Goal: Task Accomplishment & Management: Manage account settings

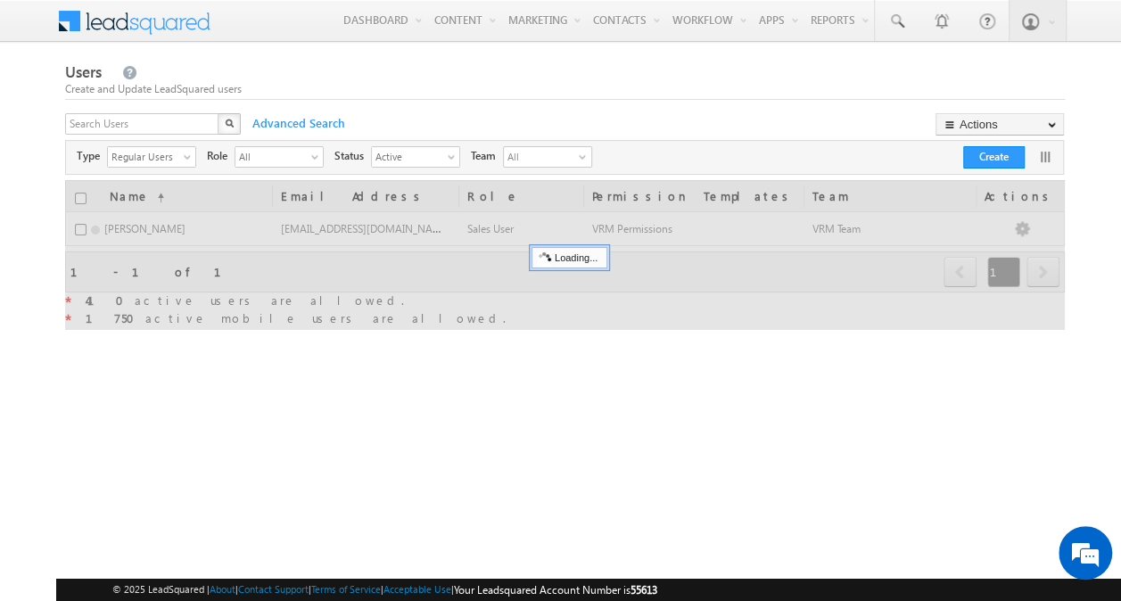
click at [212, 125] on div "X" at bounding box center [154, 126] width 178 height 26
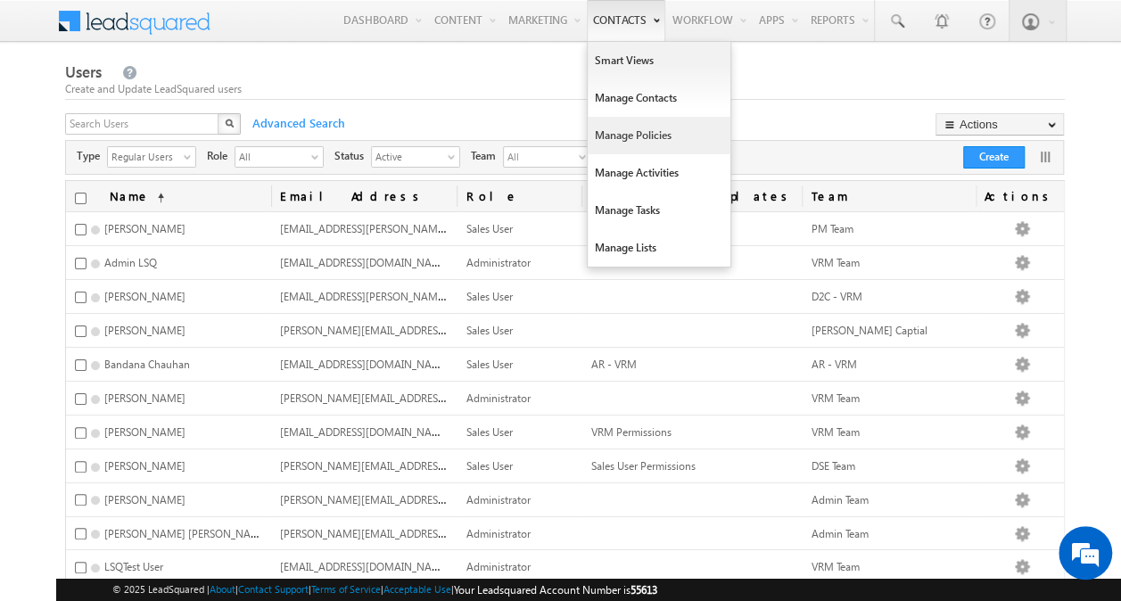
click at [637, 136] on link "Manage Policies" at bounding box center [659, 135] width 143 height 37
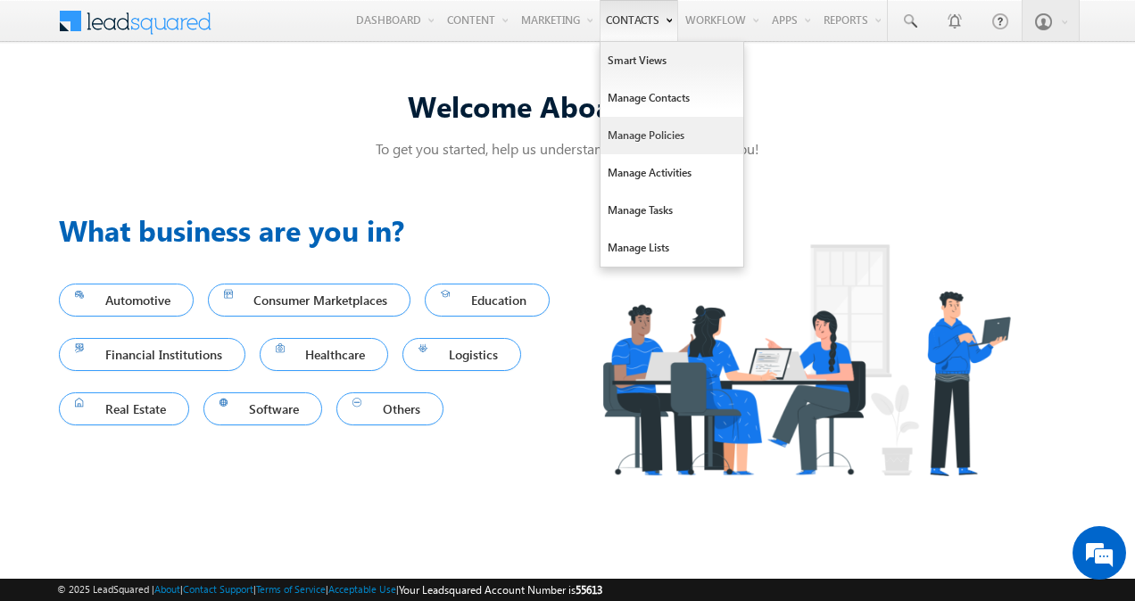
click at [648, 136] on link "Manage Policies" at bounding box center [671, 135] width 143 height 37
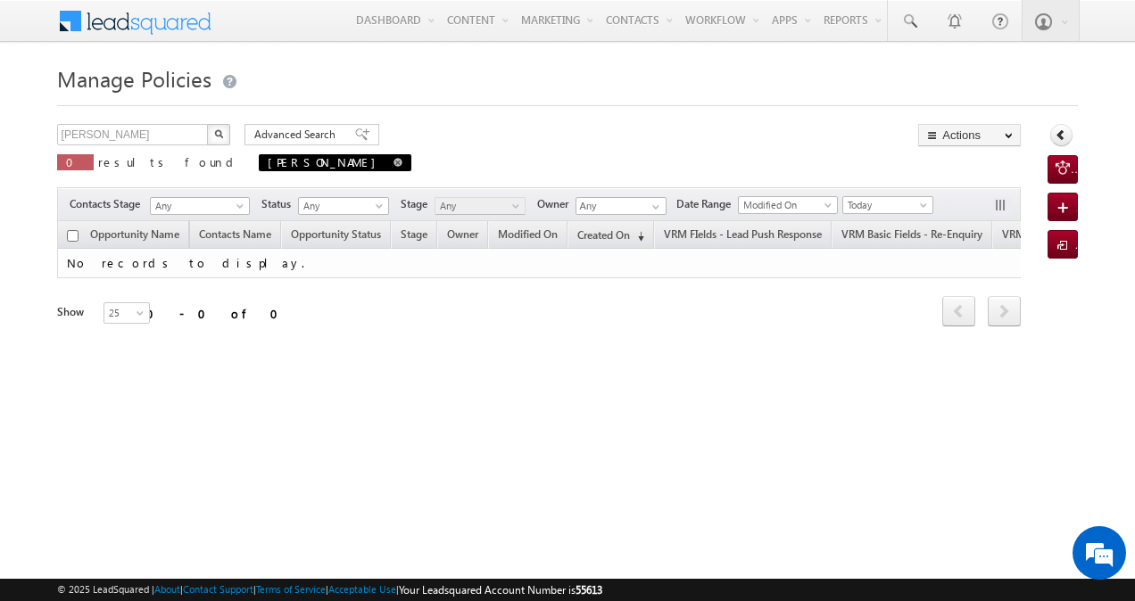
click at [393, 165] on span at bounding box center [397, 162] width 9 height 9
type input "Search Policies"
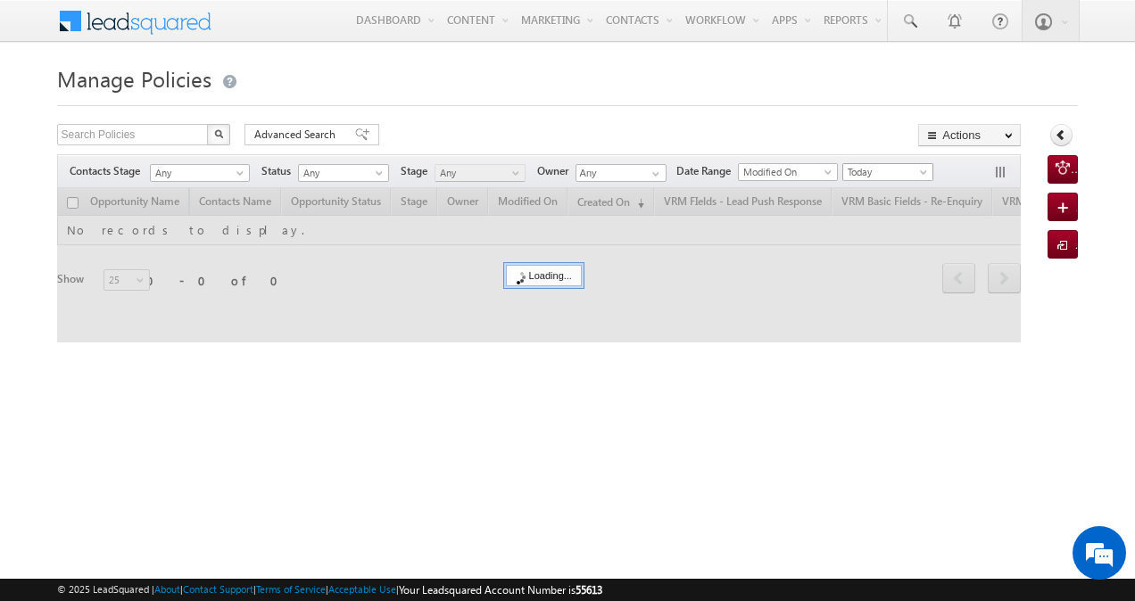
click at [903, 169] on span "Today" at bounding box center [885, 172] width 85 height 16
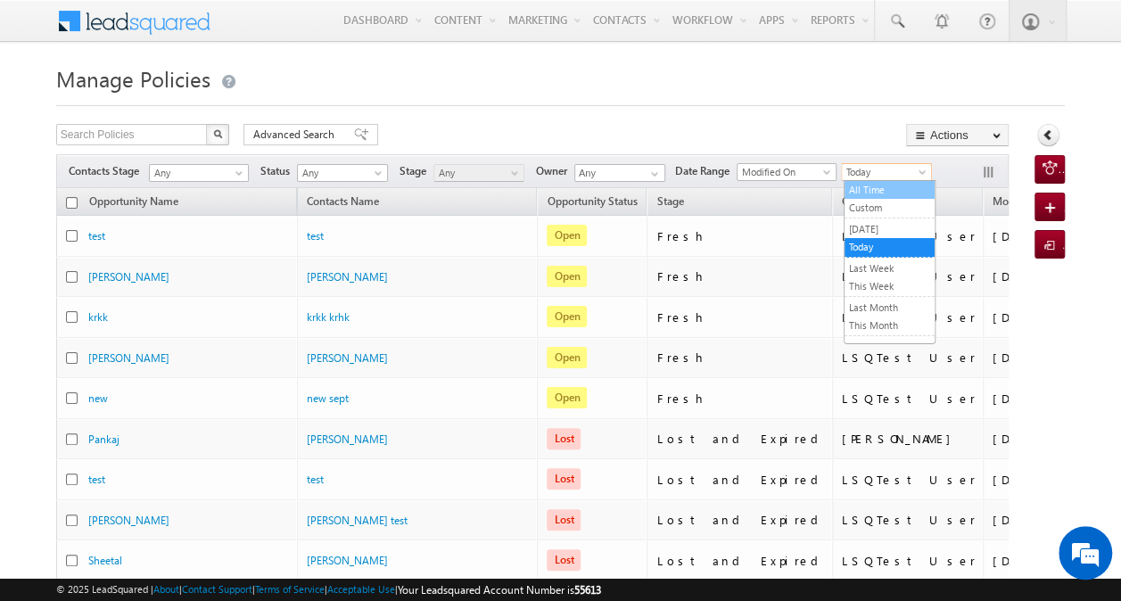
click at [890, 182] on link "All Time" at bounding box center [890, 190] width 90 height 16
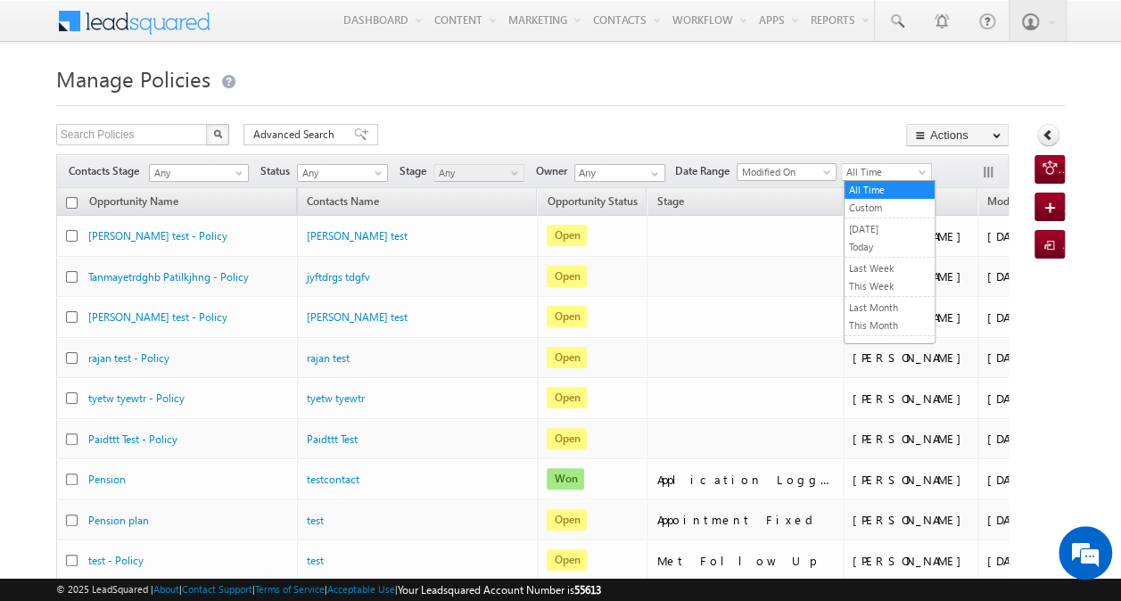
click at [871, 165] on span "All Time" at bounding box center [884, 172] width 85 height 16
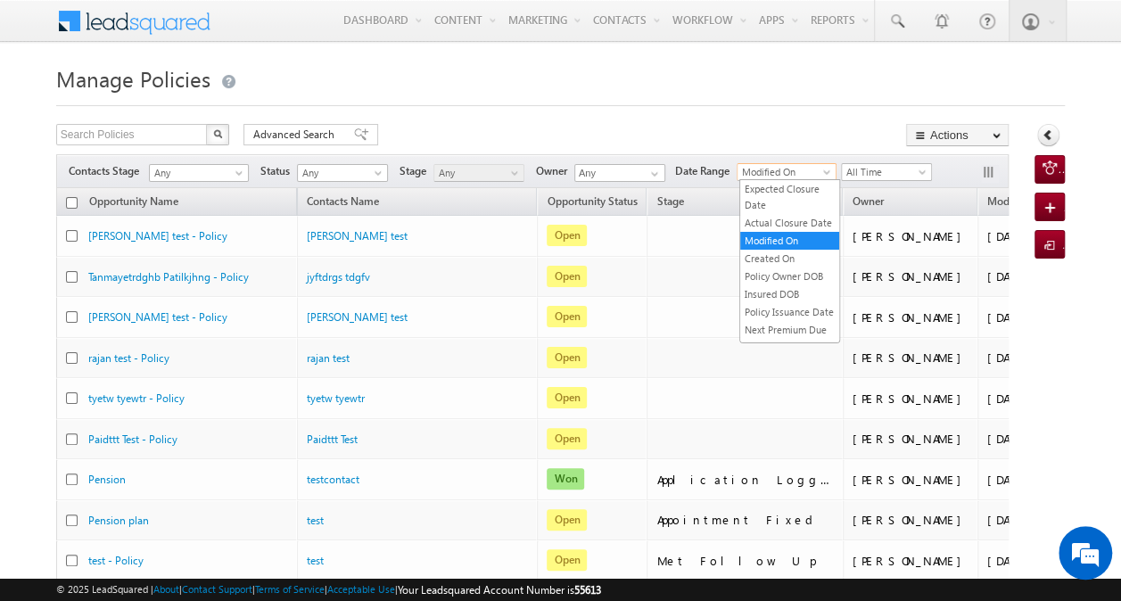
click at [828, 171] on span at bounding box center [829, 176] width 14 height 14
click at [785, 267] on link "Created On" at bounding box center [789, 259] width 99 height 16
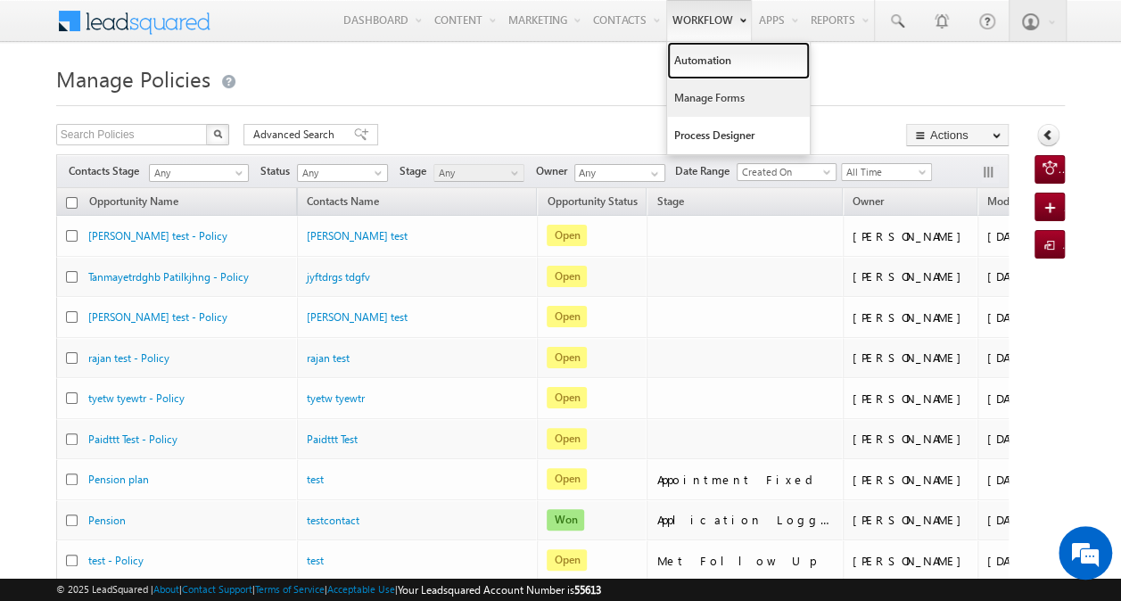
drag, startPoint x: 728, startPoint y: 77, endPoint x: 793, endPoint y: 103, distance: 70.4
click at [728, 77] on link "Automation" at bounding box center [738, 60] width 143 height 37
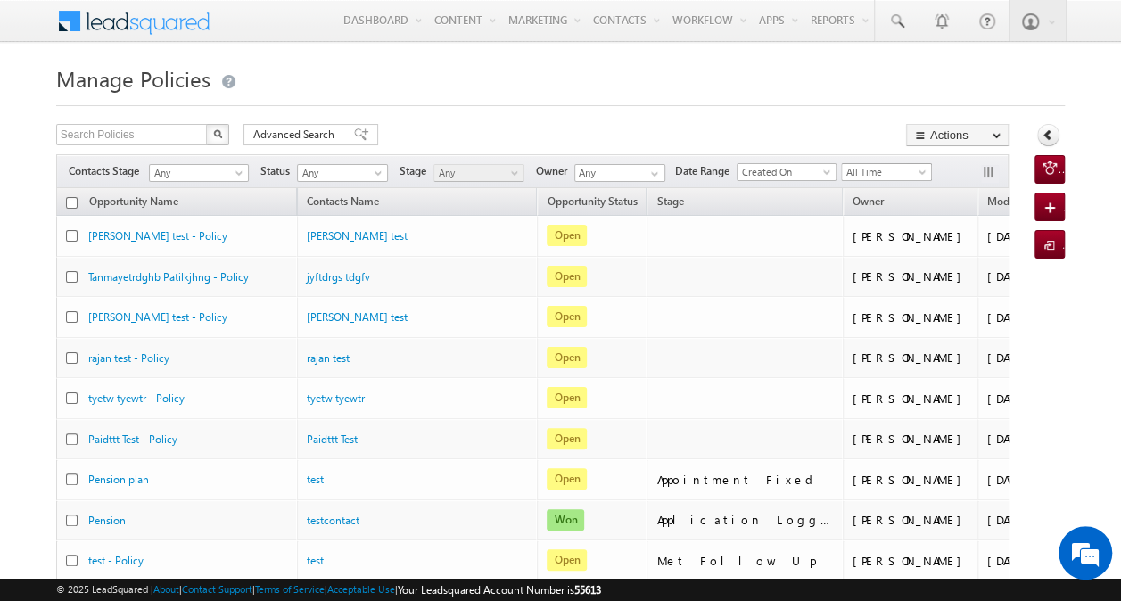
click at [894, 176] on span "All Time" at bounding box center [884, 172] width 85 height 16
click at [882, 211] on link "Custom" at bounding box center [890, 208] width 90 height 16
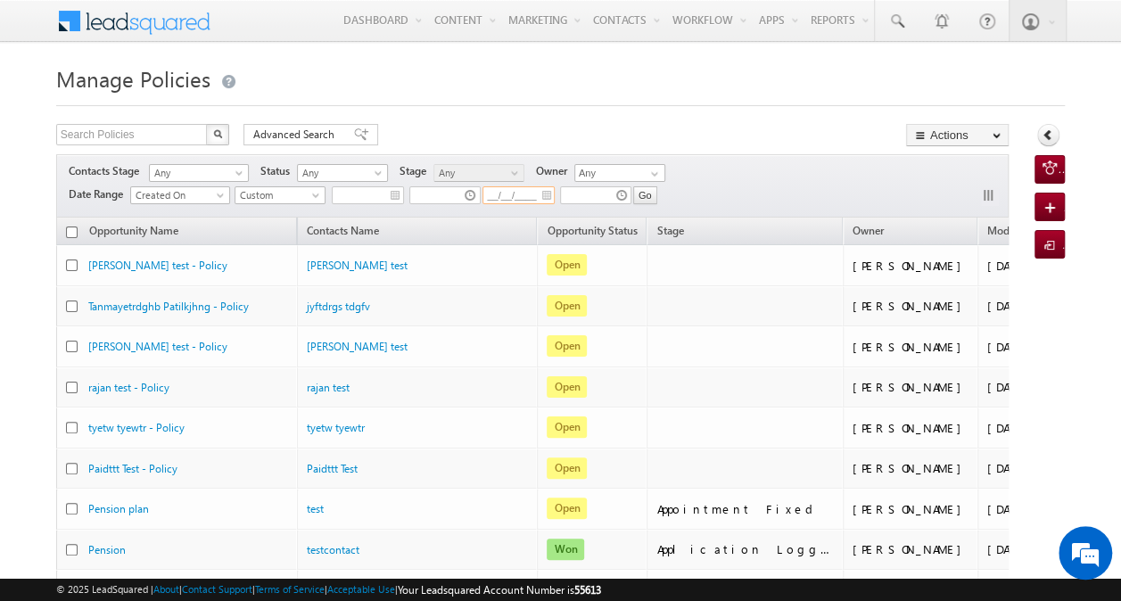
click at [511, 194] on input "__/__/____" at bounding box center [519, 195] width 72 height 18
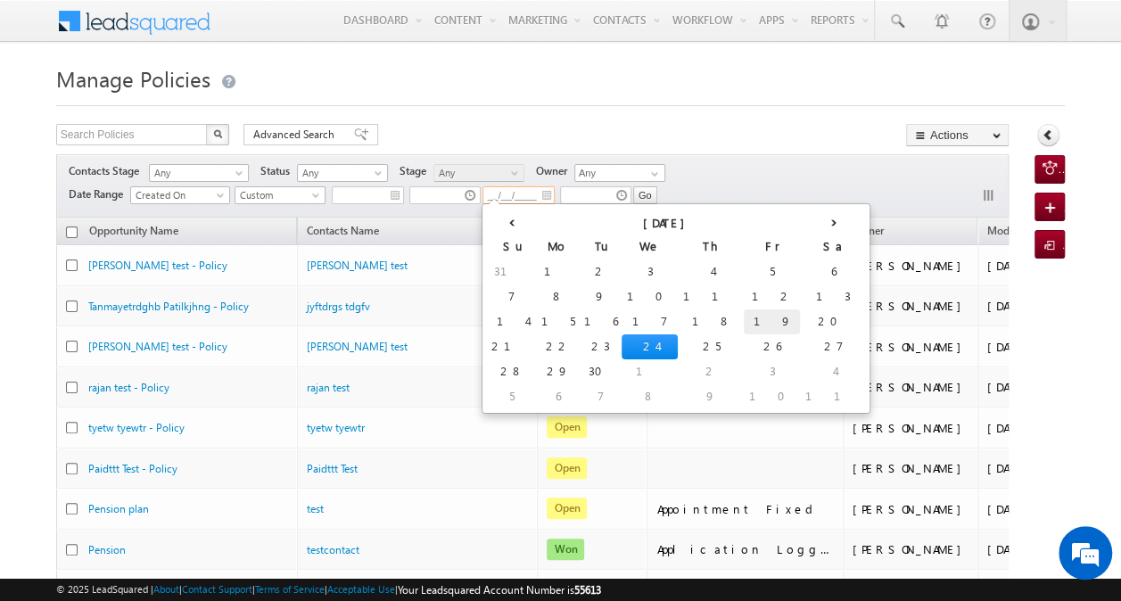
click at [744, 327] on td "19" at bounding box center [772, 322] width 56 height 25
type input "09/19/2025"
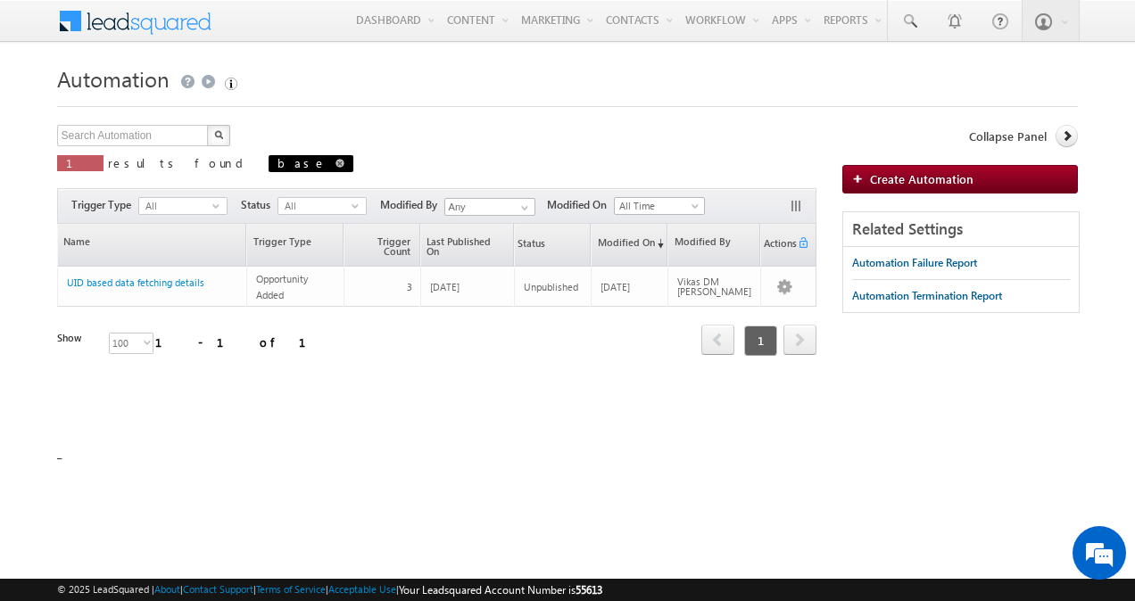
click at [335, 161] on span at bounding box center [339, 163] width 9 height 9
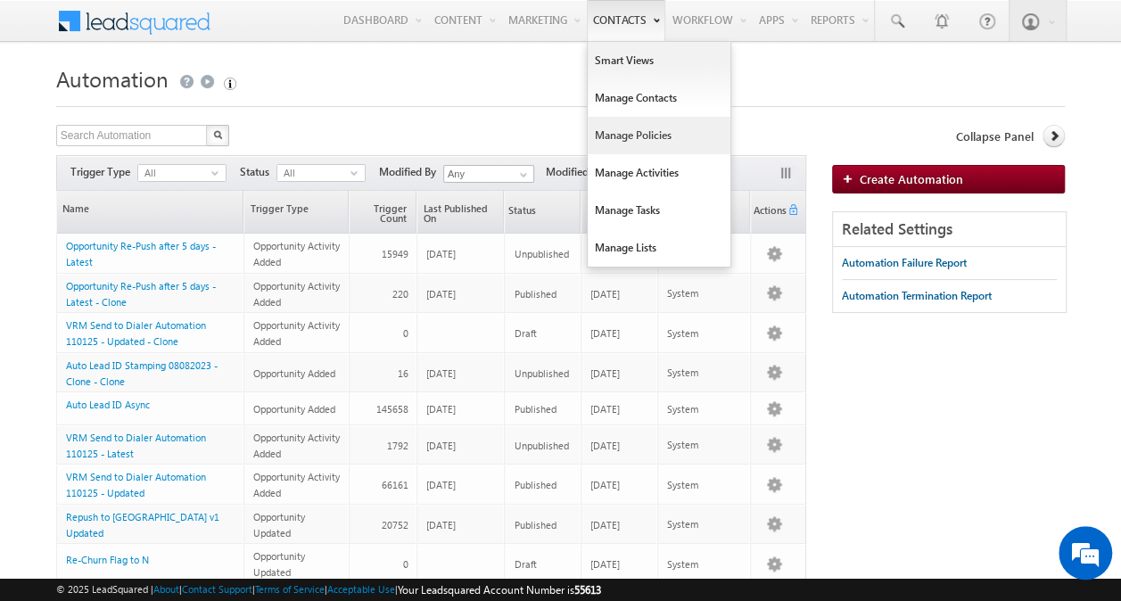
click at [655, 128] on link "Manage Policies" at bounding box center [659, 135] width 143 height 37
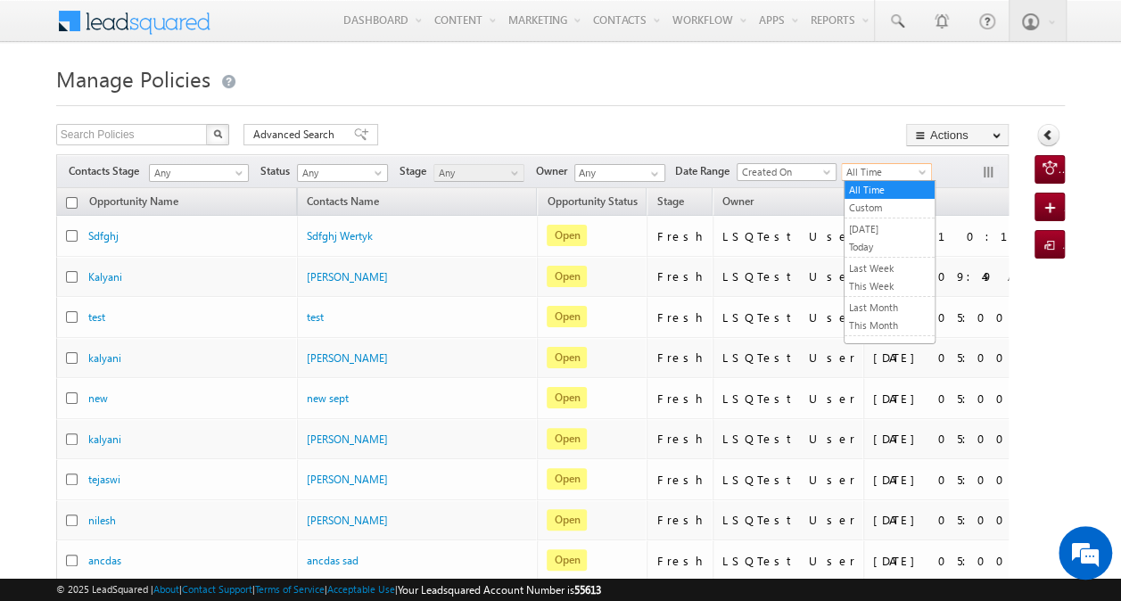
click at [885, 168] on span "All Time" at bounding box center [884, 172] width 85 height 16
click at [872, 200] on link "Custom" at bounding box center [890, 208] width 90 height 16
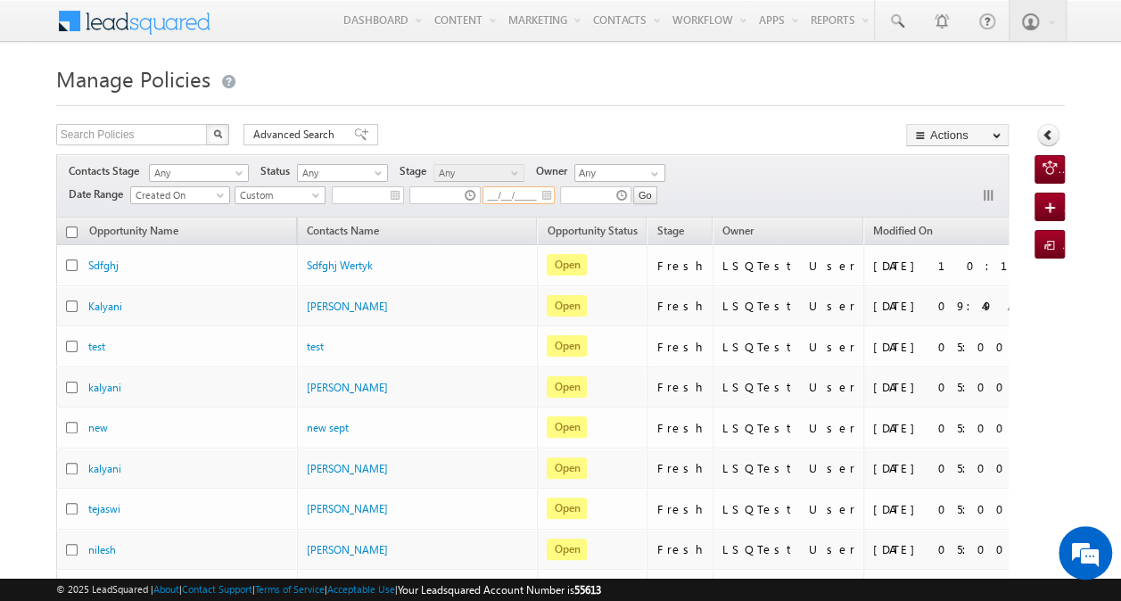
click at [500, 196] on input "__/__/____" at bounding box center [519, 195] width 72 height 18
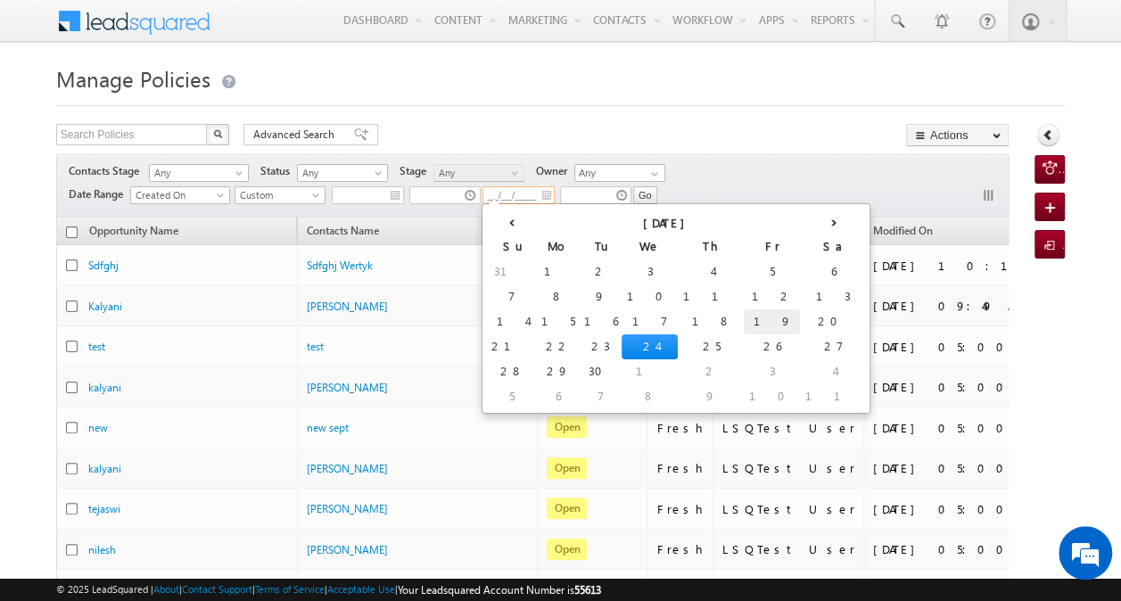
click at [744, 318] on td "19" at bounding box center [772, 322] width 56 height 25
type input "09/19/2025"
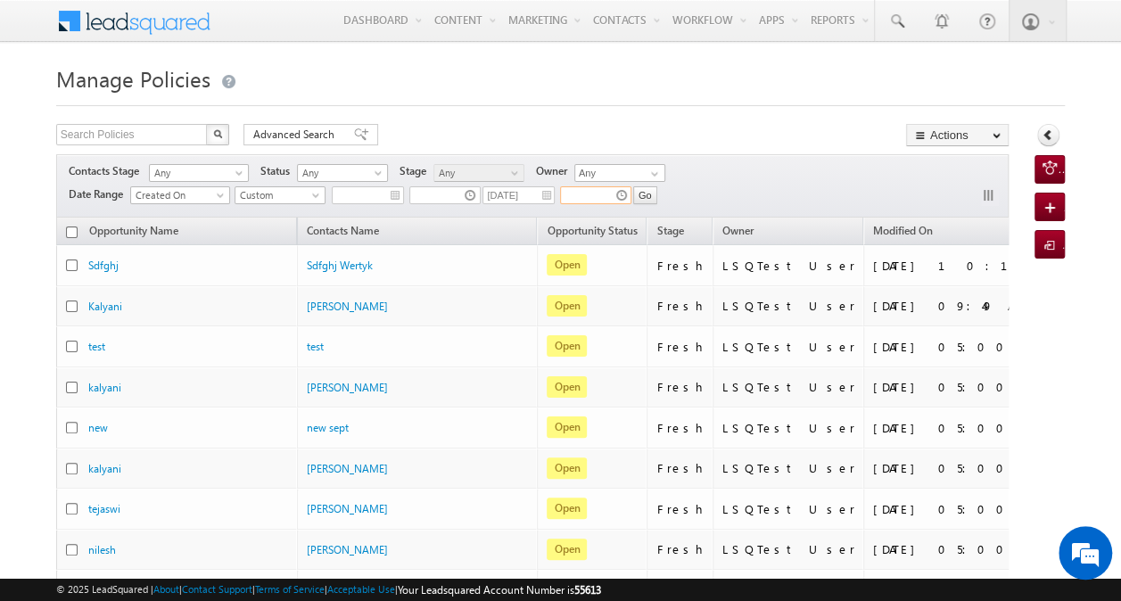
click at [588, 194] on input "text" at bounding box center [595, 195] width 71 height 18
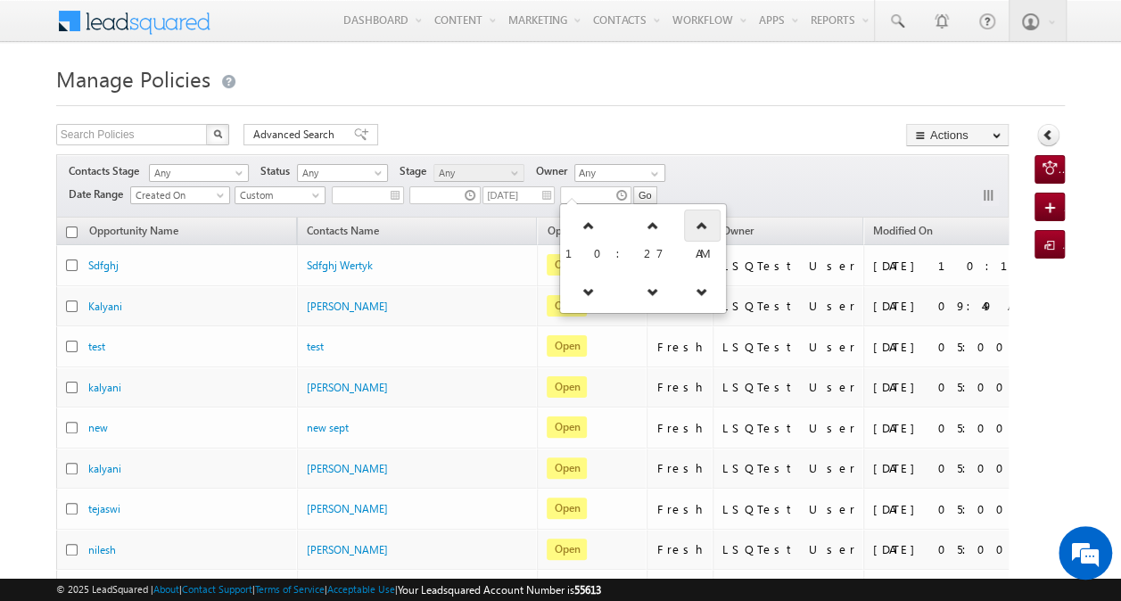
click at [696, 225] on icon at bounding box center [702, 225] width 12 height 12
type input "10:27 PM"
click at [701, 139] on div "Search Policies X 154010 results found Advanced Search Advanced search results …" at bounding box center [532, 137] width 953 height 26
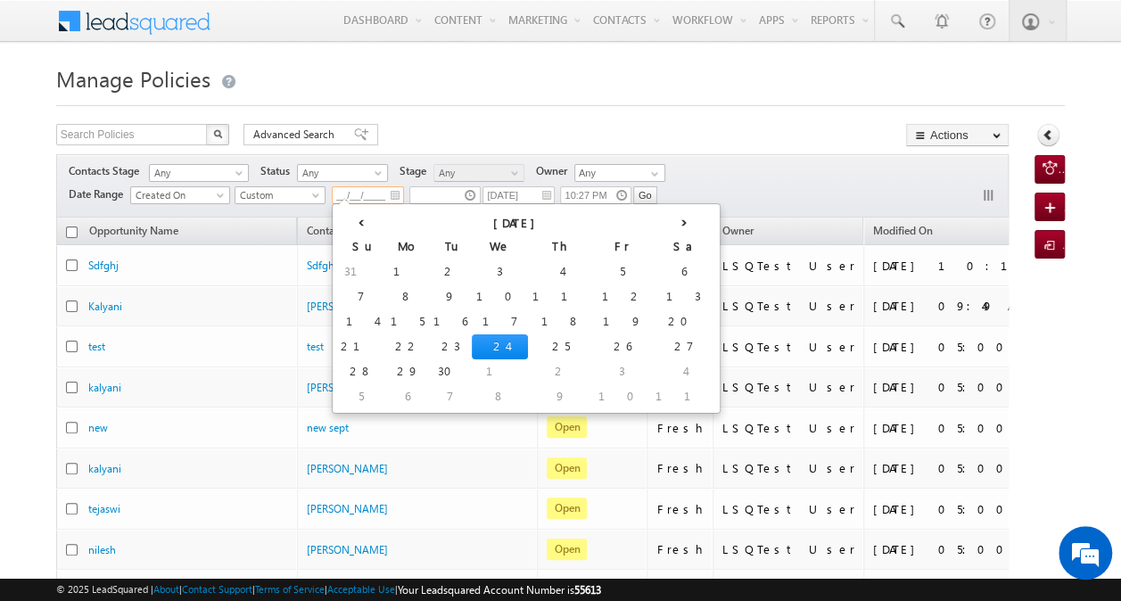
click at [373, 195] on input "__/__/____" at bounding box center [368, 195] width 72 height 18
click at [528, 320] on td "18" at bounding box center [561, 322] width 66 height 25
type input "09/18/2025"
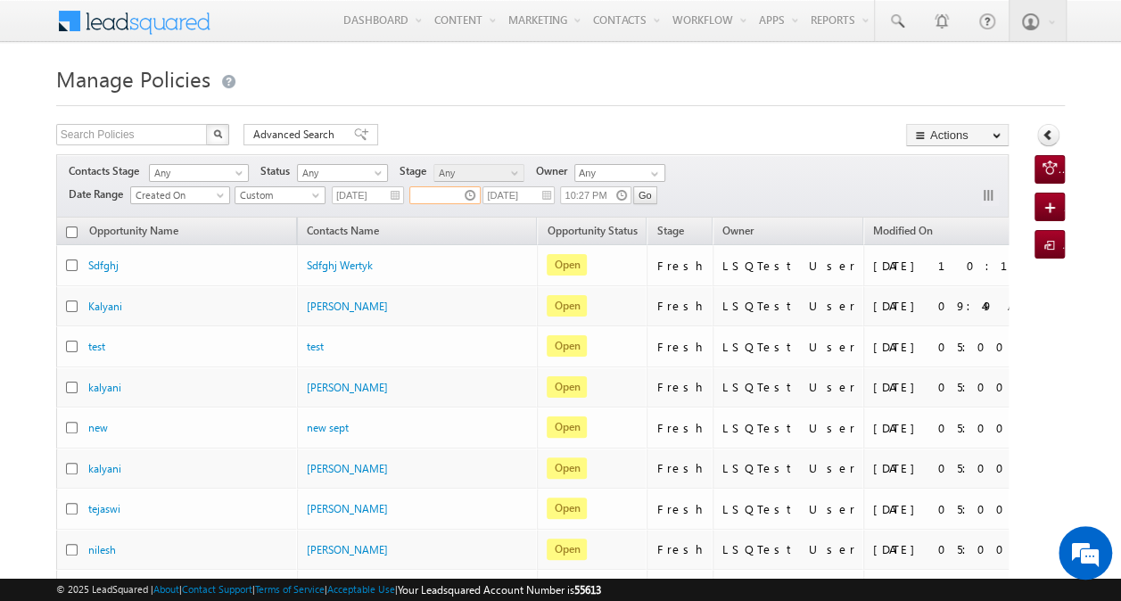
click at [444, 186] on input "text" at bounding box center [444, 195] width 71 height 18
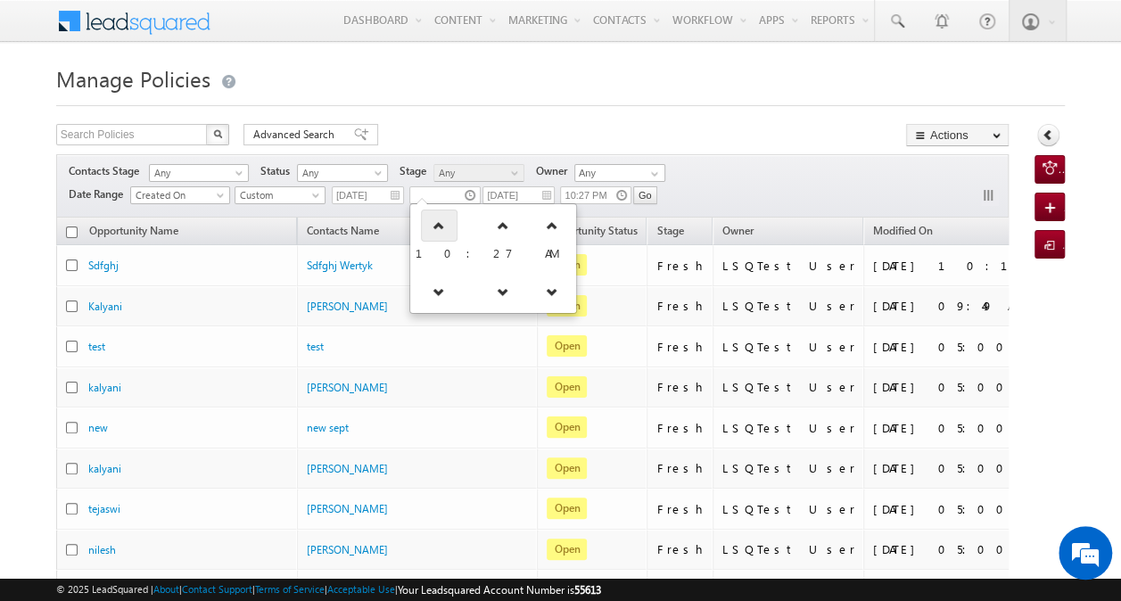
click at [435, 228] on icon at bounding box center [439, 225] width 12 height 12
click at [438, 291] on icon at bounding box center [444, 291] width 12 height 12
click at [434, 291] on icon at bounding box center [439, 291] width 12 height 12
click at [434, 291] on icon at bounding box center [433, 291] width 12 height 12
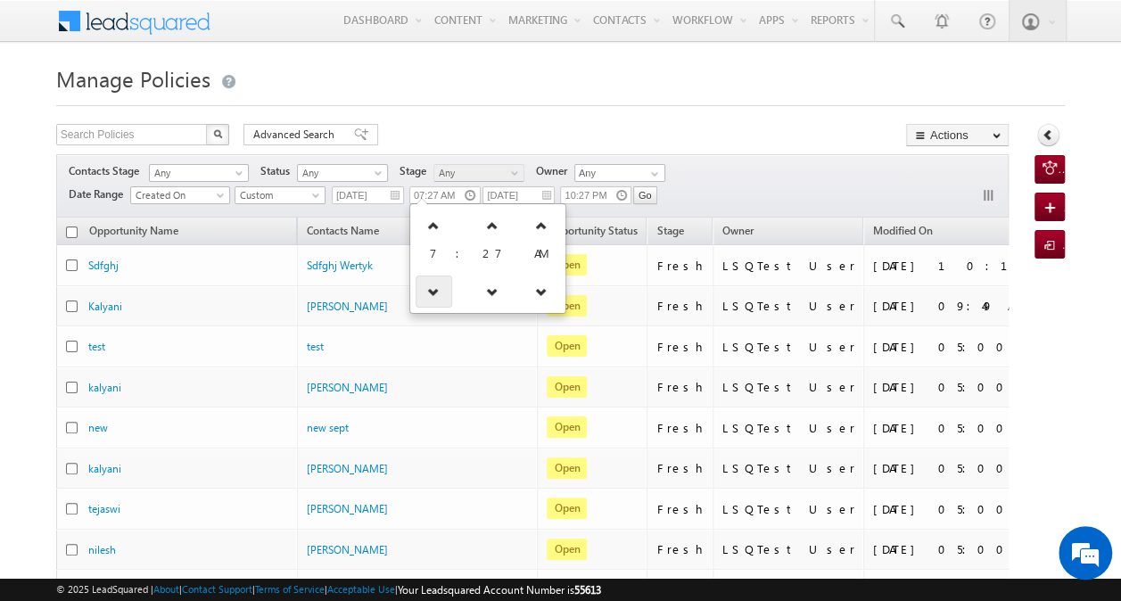
click at [434, 291] on icon at bounding box center [433, 291] width 12 height 12
type input "03:27 AM"
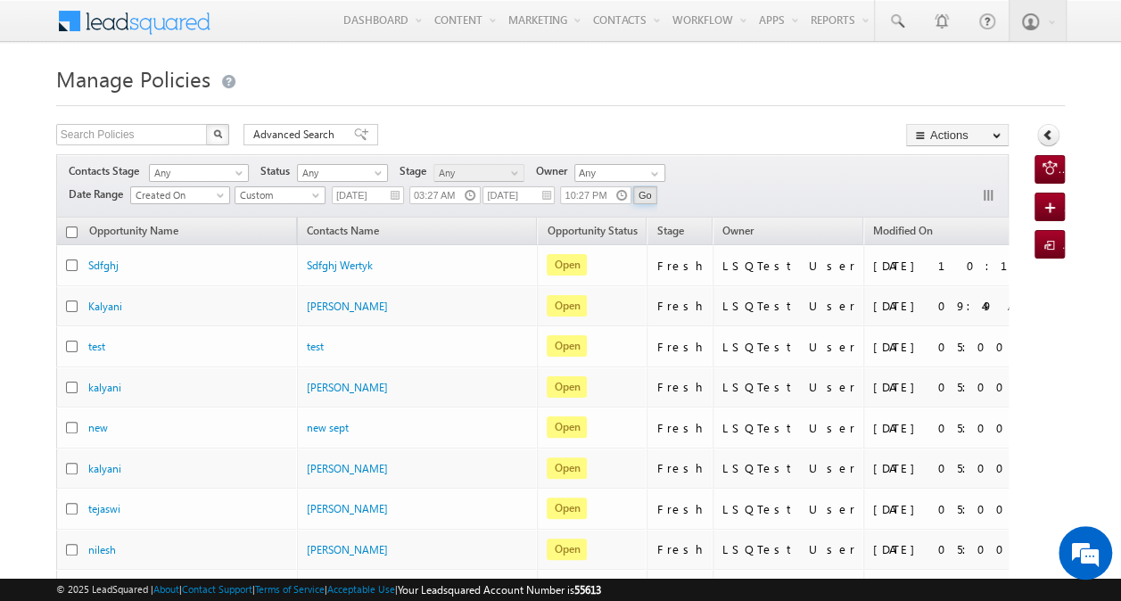
click at [645, 194] on input "Go" at bounding box center [645, 195] width 24 height 18
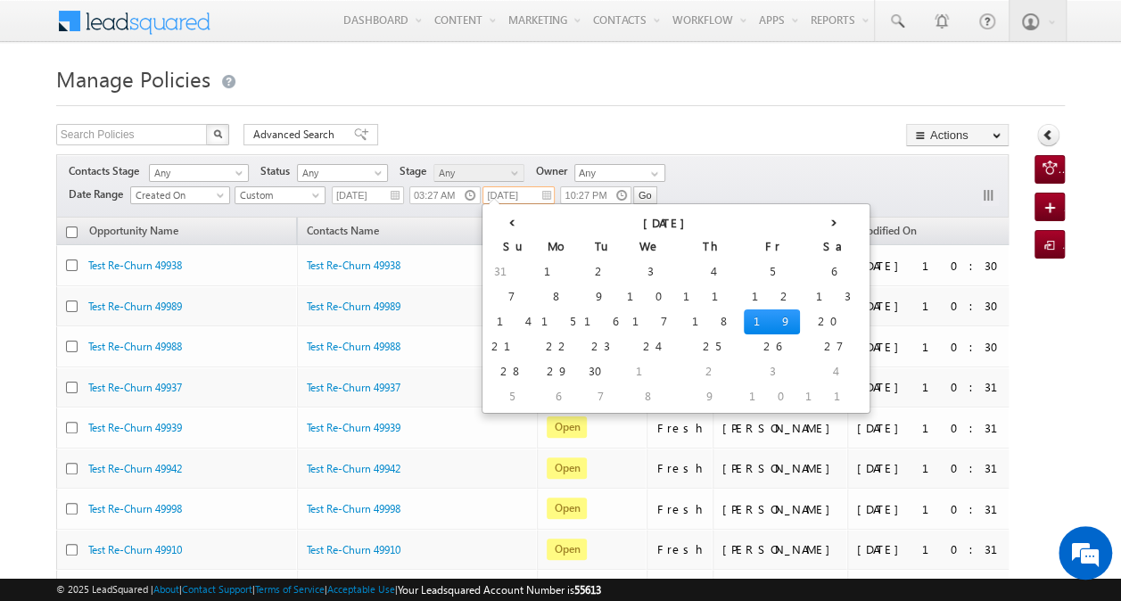
click at [518, 198] on input "09/19/2025" at bounding box center [519, 195] width 72 height 18
click at [678, 316] on td "18" at bounding box center [711, 322] width 66 height 25
type input "09/18/2025"
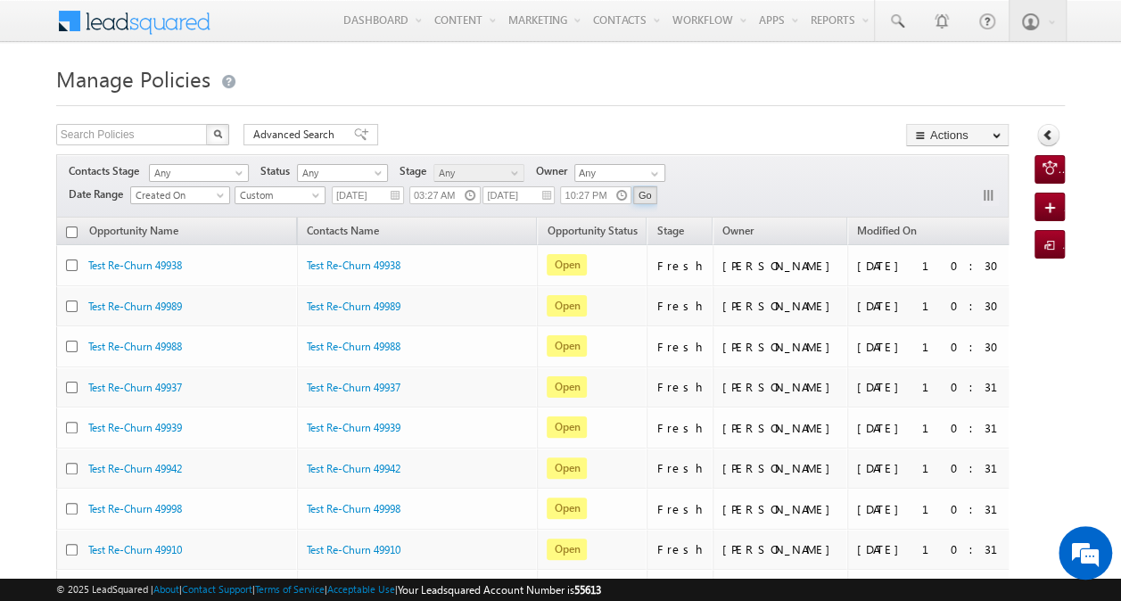
click at [649, 198] on input "Go" at bounding box center [645, 195] width 24 height 18
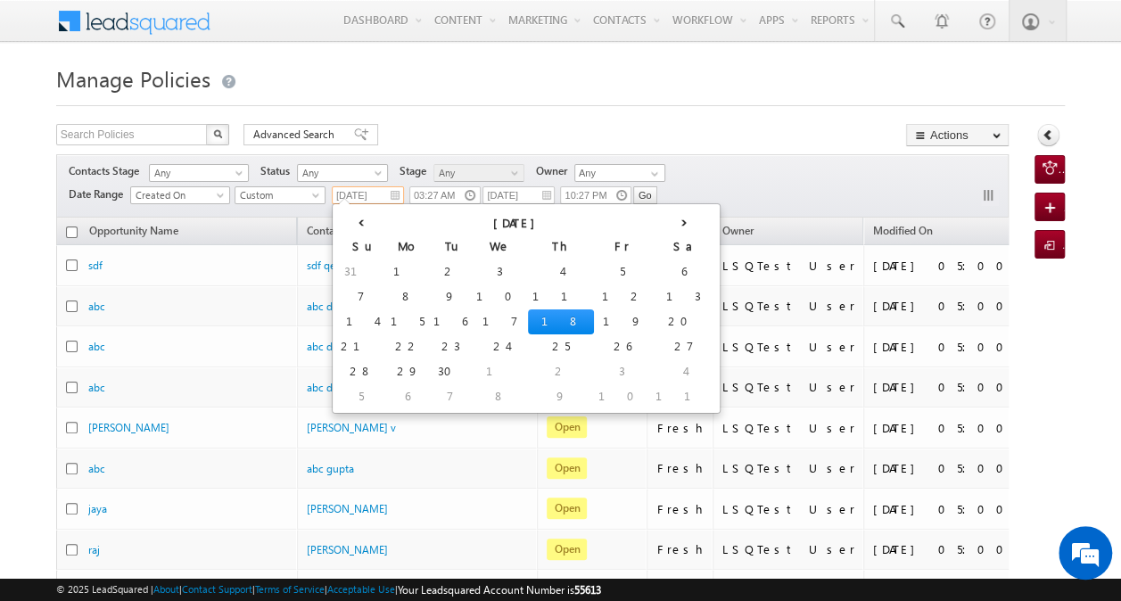
click at [368, 191] on input "09/18/2025" at bounding box center [368, 195] width 72 height 18
click at [429, 320] on td "16" at bounding box center [450, 322] width 43 height 25
type input "09/16/2025"
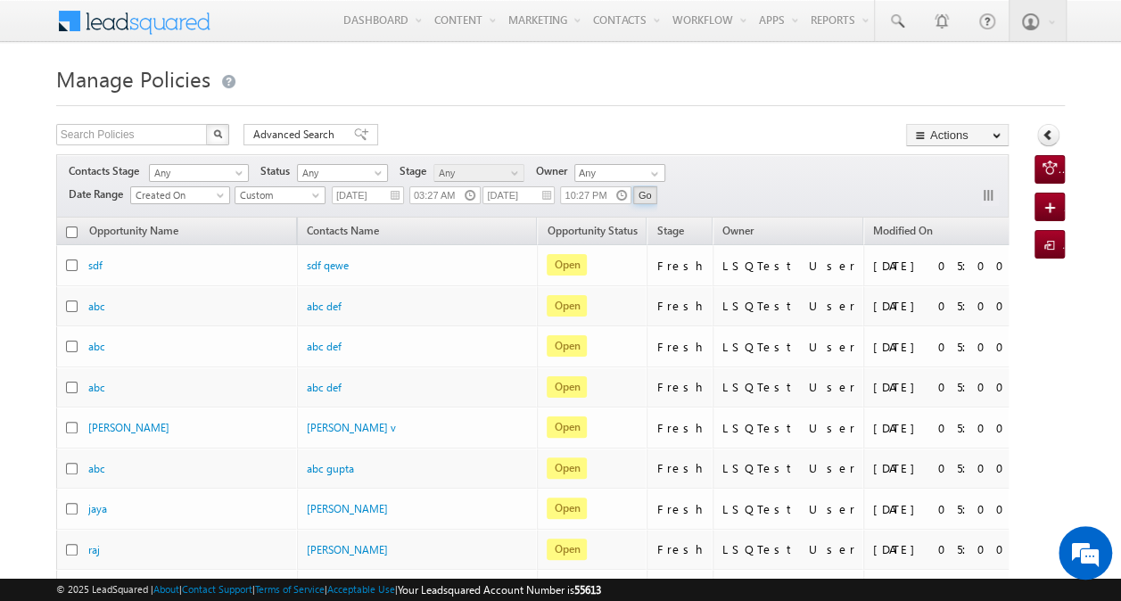
click at [640, 194] on input "Go" at bounding box center [645, 195] width 24 height 18
click at [309, 194] on span "Custom" at bounding box center [278, 195] width 85 height 16
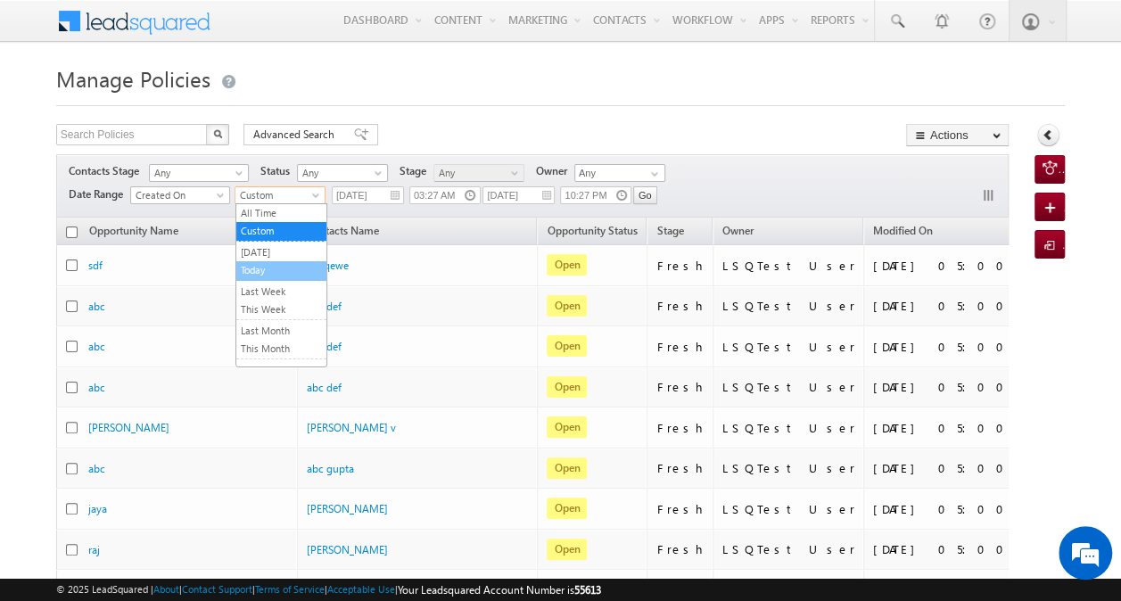
click at [275, 262] on link "Today" at bounding box center [281, 270] width 90 height 16
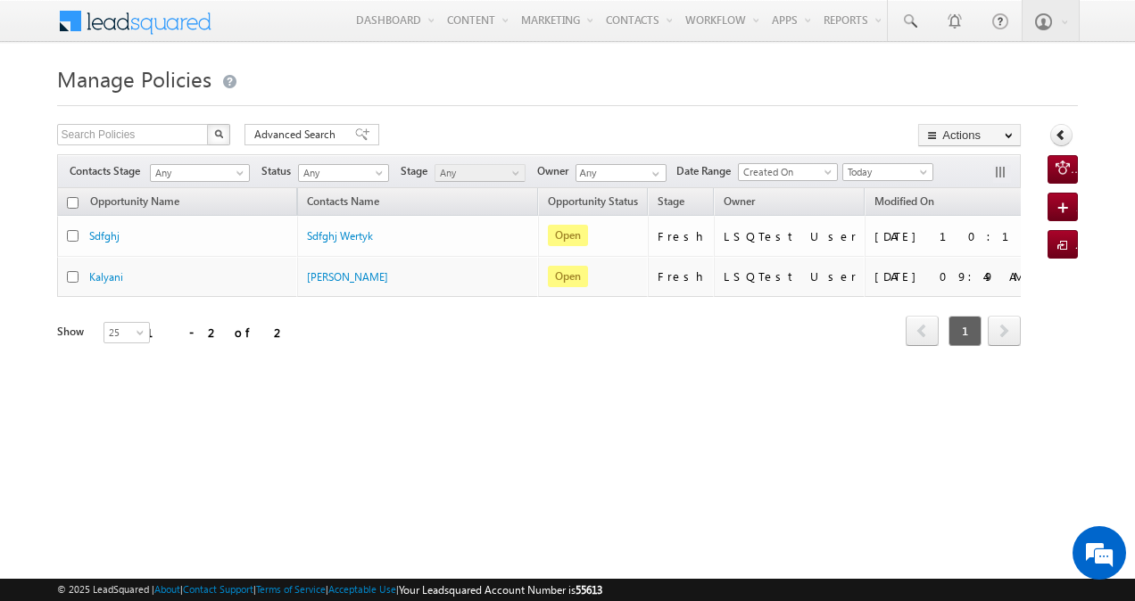
click at [222, 135] on button "button" at bounding box center [218, 134] width 23 height 21
type input "Search Policies"
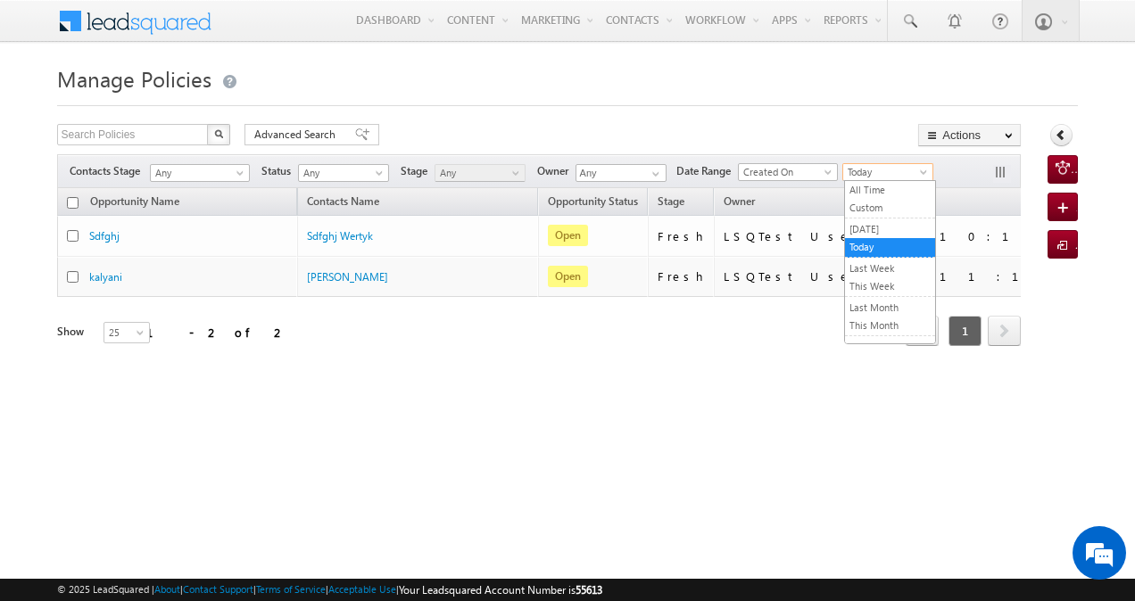
click at [883, 168] on span "Today" at bounding box center [885, 172] width 85 height 16
click at [878, 185] on link "All Time" at bounding box center [890, 190] width 90 height 16
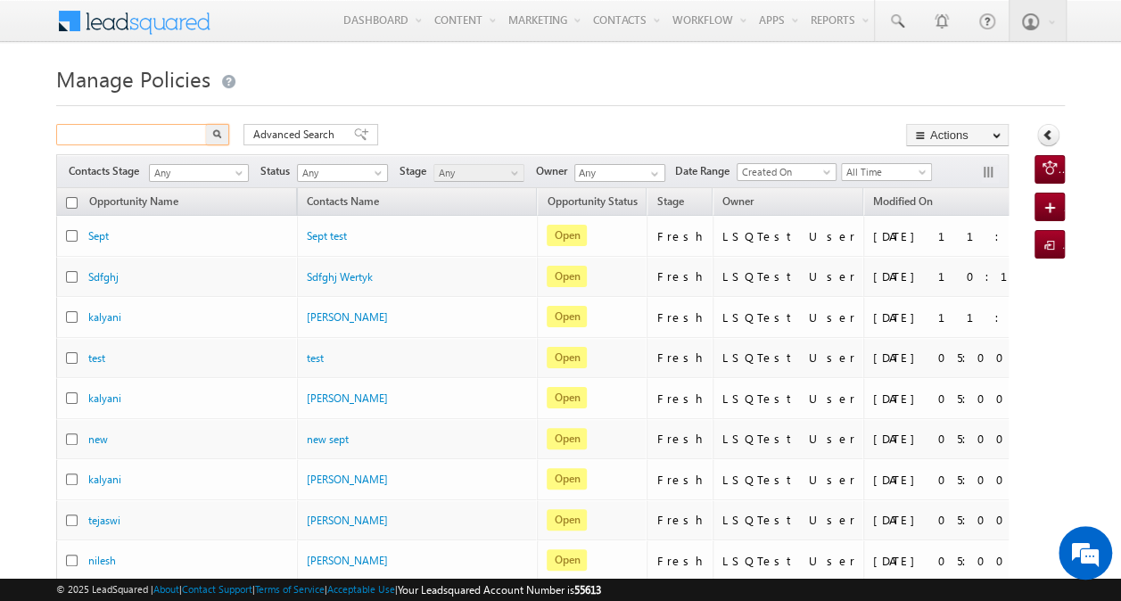
click at [181, 137] on input "text" at bounding box center [132, 134] width 153 height 21
paste input "7845701294"
click at [213, 135] on img "button" at bounding box center [217, 133] width 9 height 9
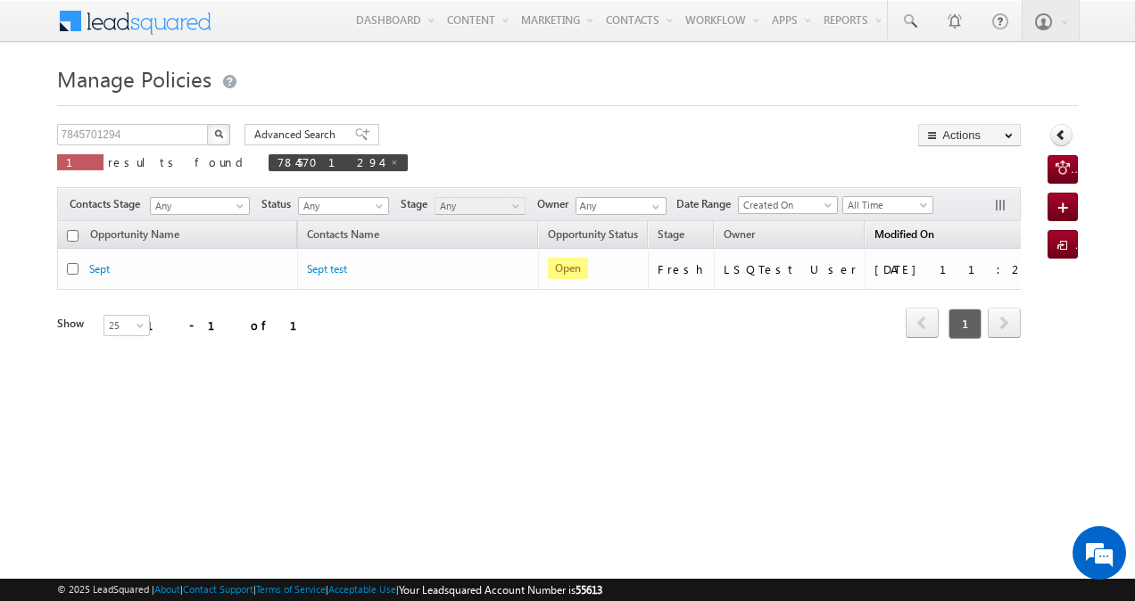
click at [865, 237] on link "Modified On" at bounding box center [904, 236] width 78 height 23
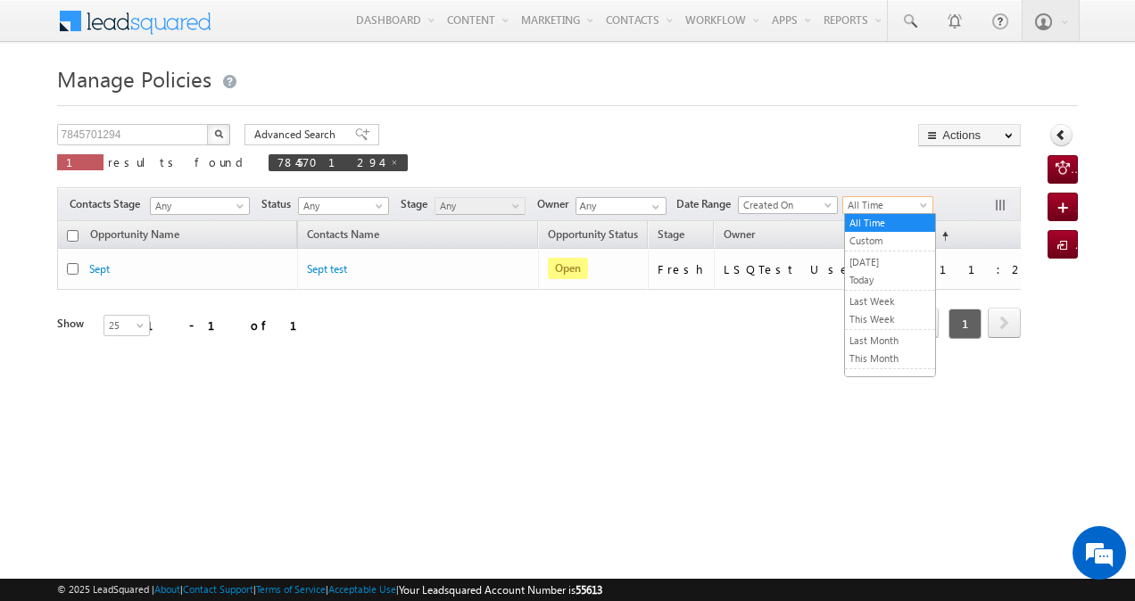
click at [884, 207] on span "All Time" at bounding box center [885, 205] width 85 height 16
click at [390, 161] on span at bounding box center [394, 162] width 9 height 9
type input "Search Policies"
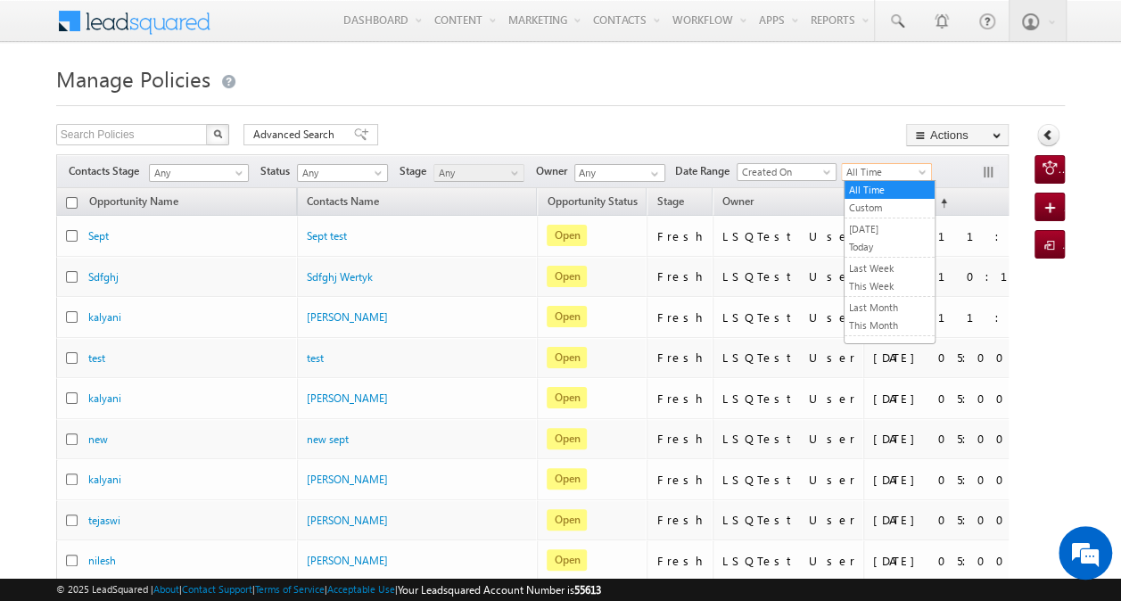
click at [885, 169] on span "All Time" at bounding box center [884, 172] width 85 height 16
click at [871, 244] on link "Today" at bounding box center [890, 247] width 90 height 16
